Goal: Task Accomplishment & Management: Manage account settings

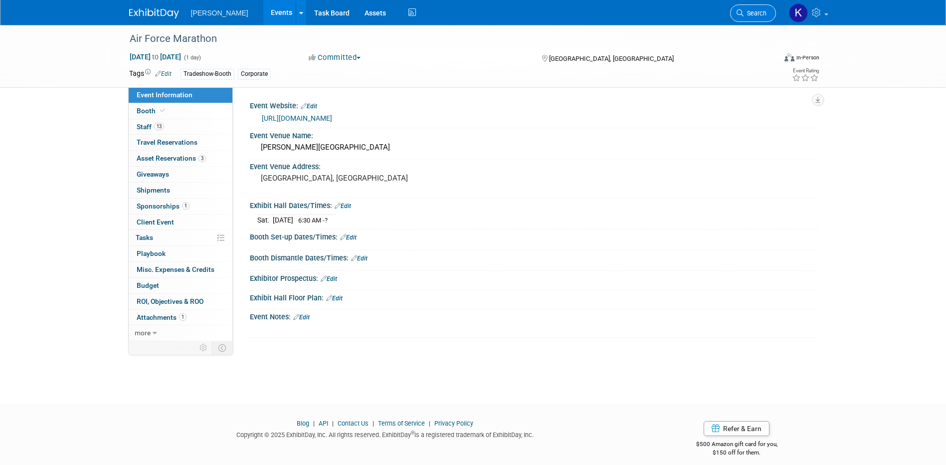
click at [630, 13] on span "Search" at bounding box center [755, 12] width 23 height 7
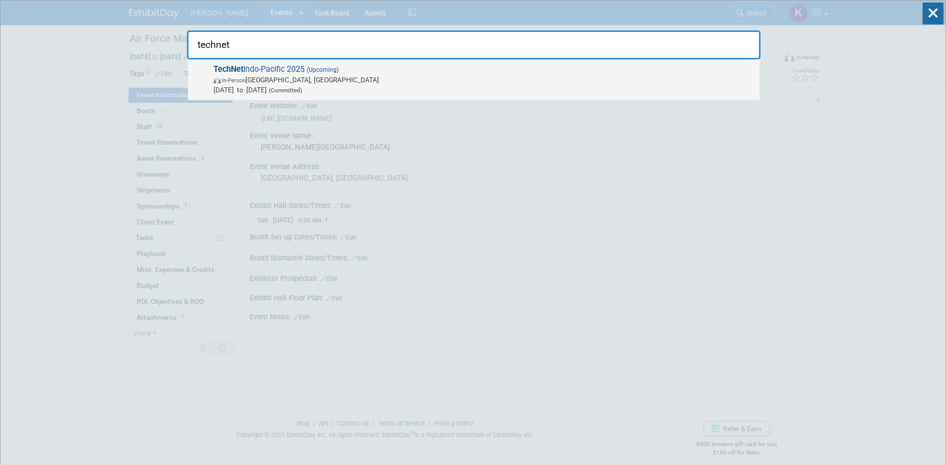
type input "technet"
click at [288, 69] on span "TechNet Indo-Pacific 2025 (Upcoming) In-Person Honolulu, HI Oct 28, 2025 to Oct…" at bounding box center [482, 79] width 544 height 30
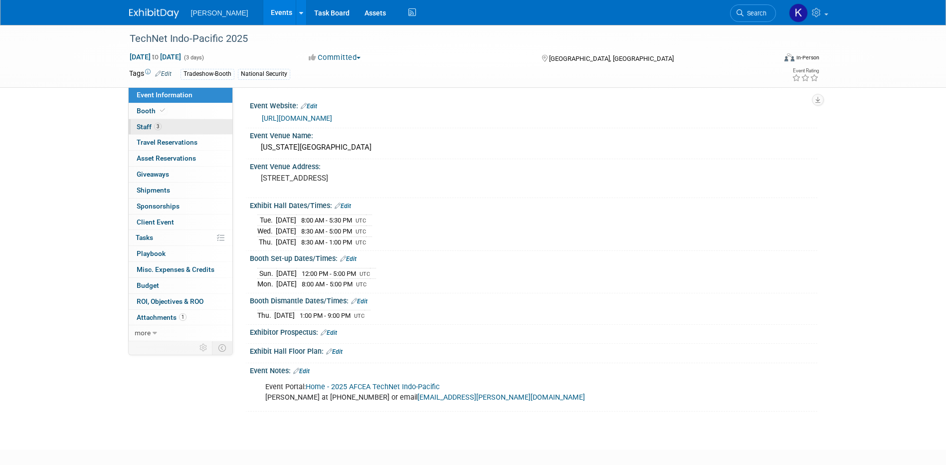
click at [140, 123] on span "Staff 3" at bounding box center [149, 127] width 25 height 8
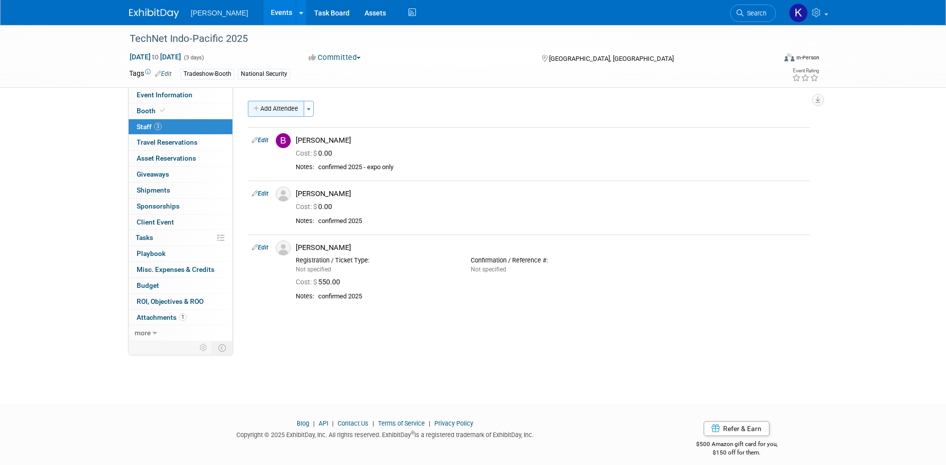
click at [272, 105] on button "Add Attendee" at bounding box center [276, 109] width 56 height 16
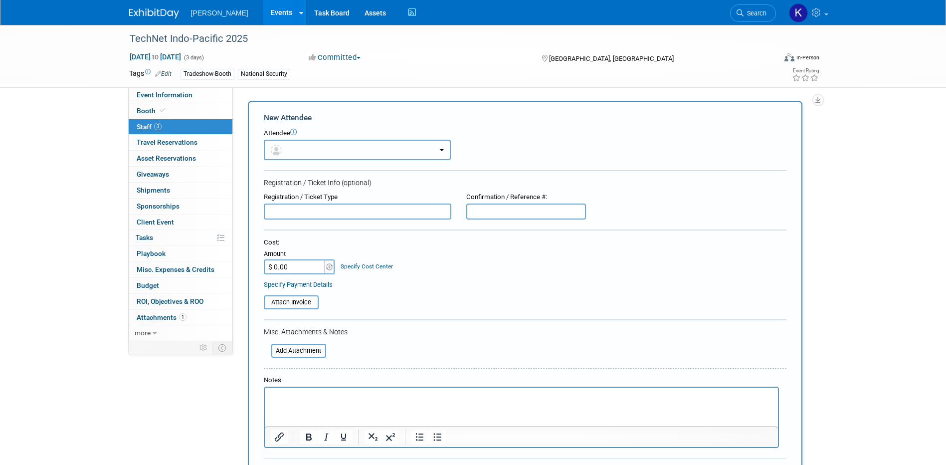
click at [444, 149] on button "button" at bounding box center [357, 150] width 187 height 20
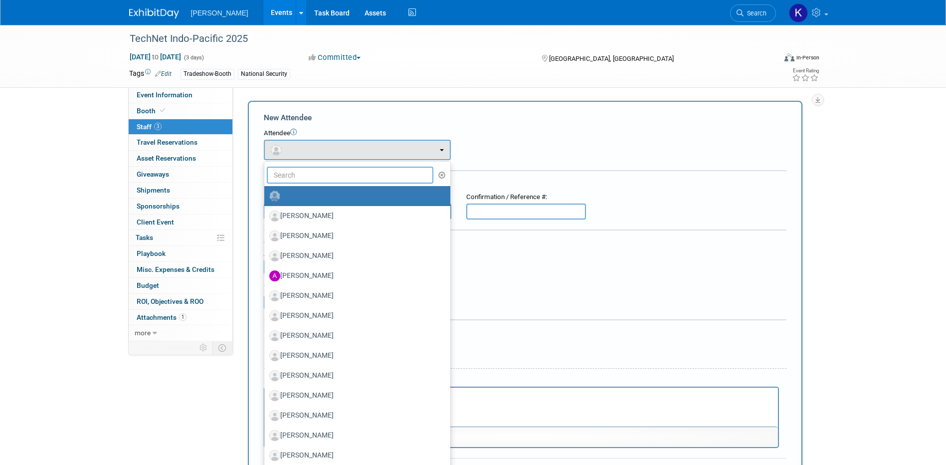
click at [349, 173] on input "text" at bounding box center [350, 175] width 167 height 17
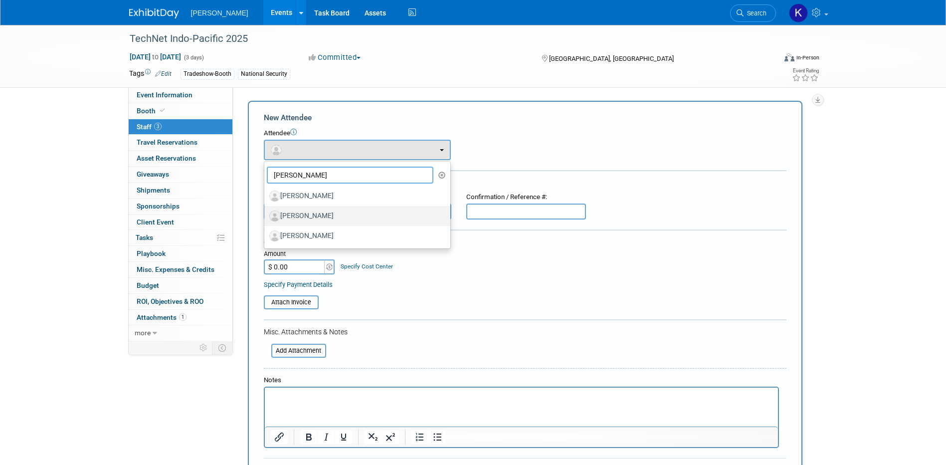
type input "[PERSON_NAME]"
click at [354, 210] on label "[PERSON_NAME]" at bounding box center [354, 216] width 171 height 16
click at [266, 211] on input "[PERSON_NAME]" at bounding box center [262, 214] width 6 height 6
select select "39570a61-2e6e-4f4c-975f-aeecaf11667e"
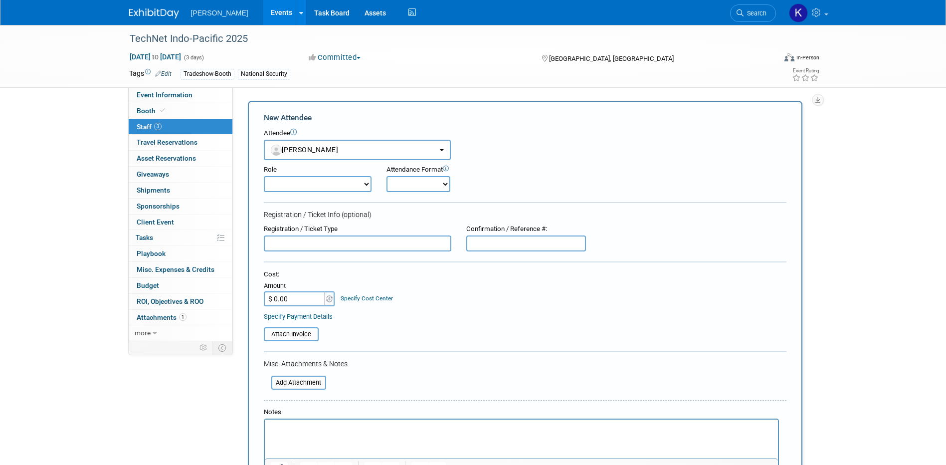
click at [310, 433] on html at bounding box center [520, 426] width 513 height 14
